Goal: Communication & Community: Answer question/provide support

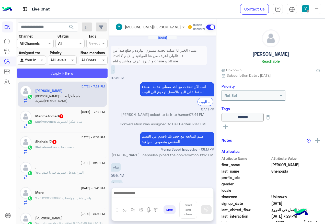
scroll to position [287, 0]
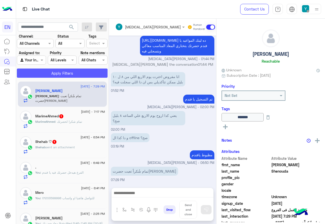
click at [67, 71] on button "Apply Filters" at bounding box center [62, 72] width 91 height 9
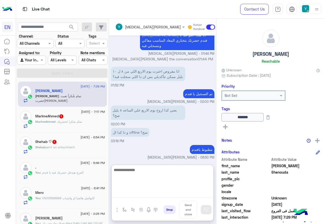
click at [134, 196] on textarea at bounding box center [163, 182] width 102 height 31
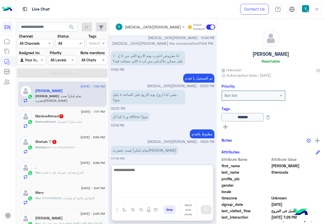
scroll to position [310, 0]
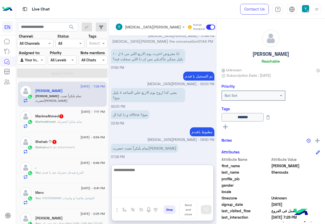
click at [149, 172] on textarea at bounding box center [163, 182] width 102 height 31
type textarea "*"
type textarea "*****"
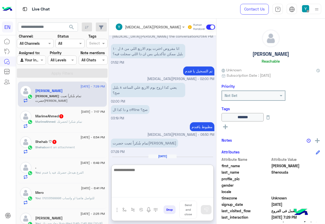
scroll to position [335, 0]
